Goal: Use online tool/utility

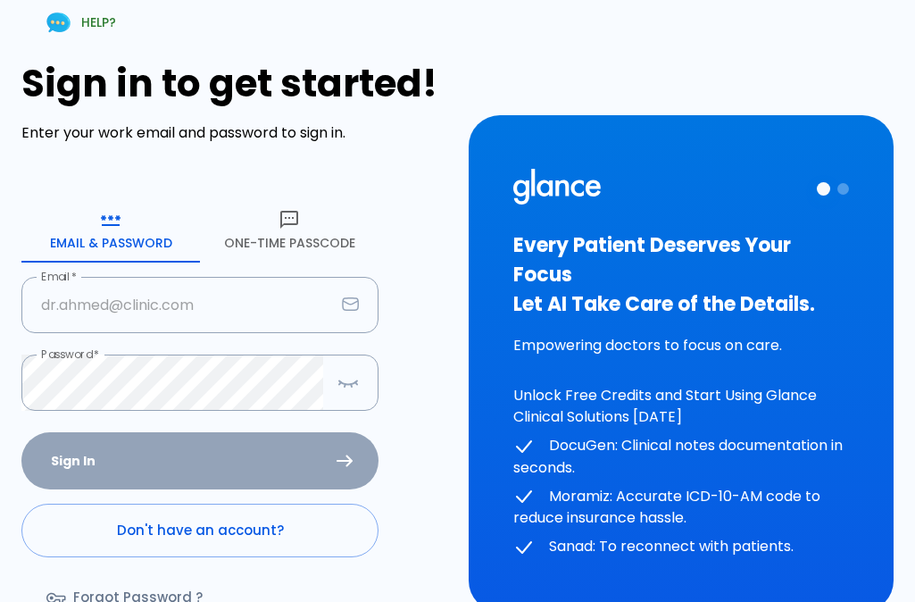
type input "[EMAIL_ADDRESS][DOMAIN_NAME]"
click at [213, 468] on div "Sign In Don't have an account? Forgot Password ?" at bounding box center [199, 535] width 357 height 206
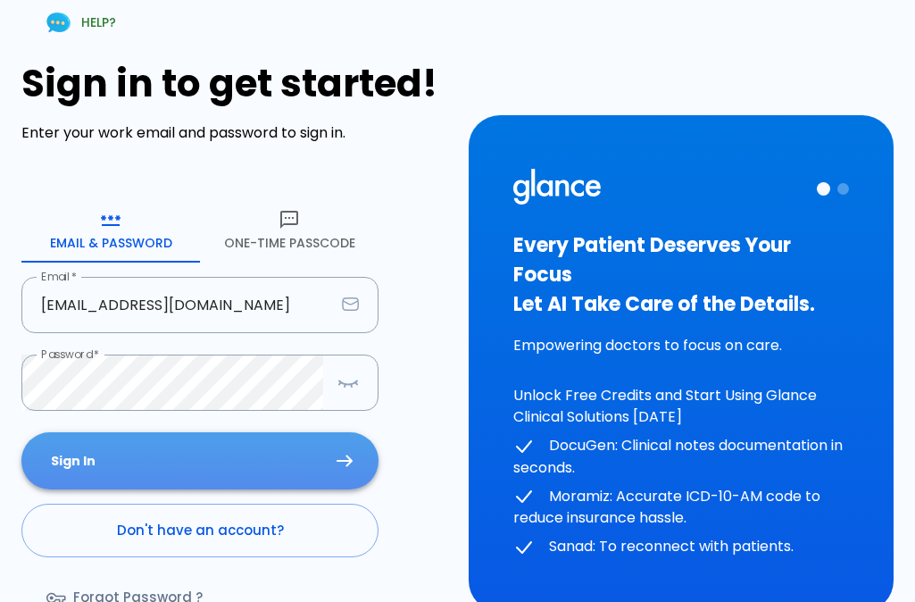
click at [342, 454] on icon "submit" at bounding box center [345, 460] width 16 height 12
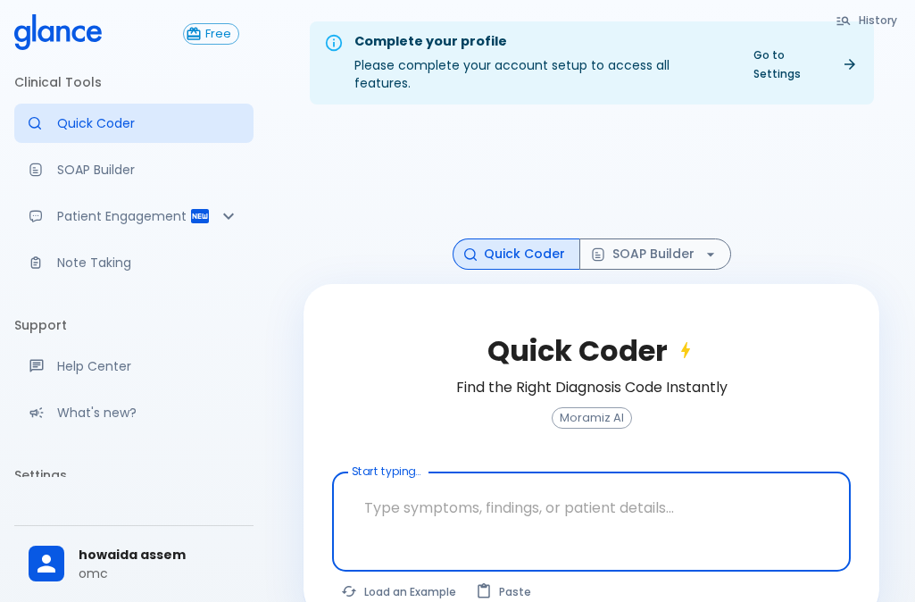
click at [409, 493] on textarea at bounding box center [592, 507] width 494 height 56
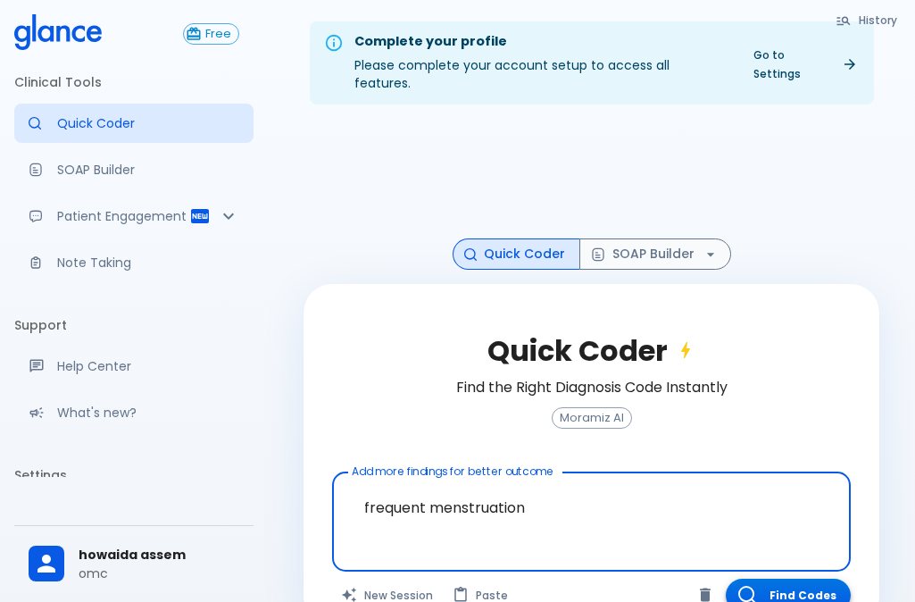
type textarea "frequent menstruation"
click at [794, 578] on button "Find Codes" at bounding box center [788, 594] width 125 height 33
